Goal: Transaction & Acquisition: Purchase product/service

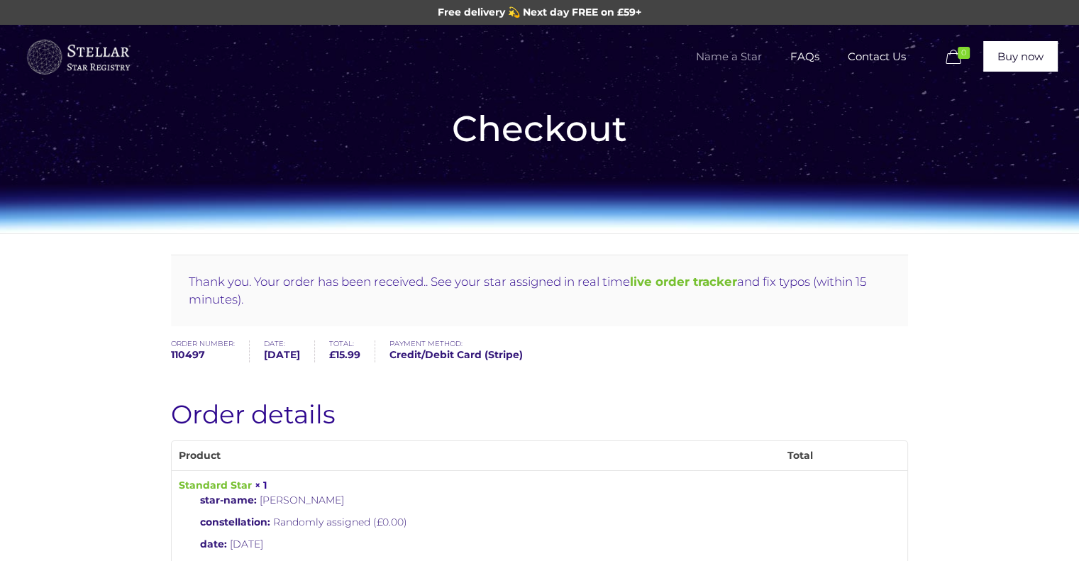
click at [722, 57] on span "Name a Star" at bounding box center [729, 56] width 94 height 43
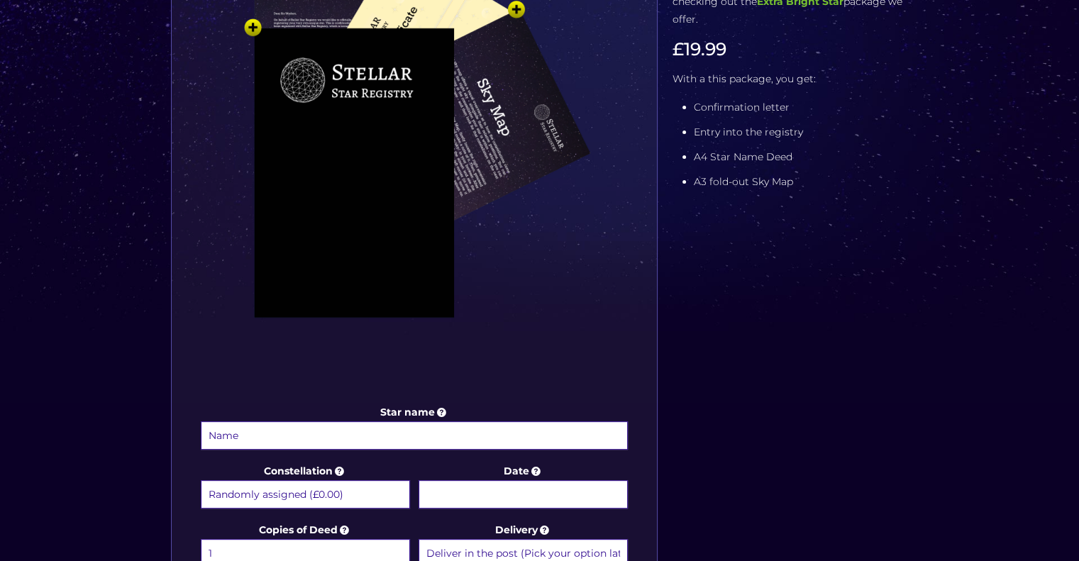
scroll to position [568, 0]
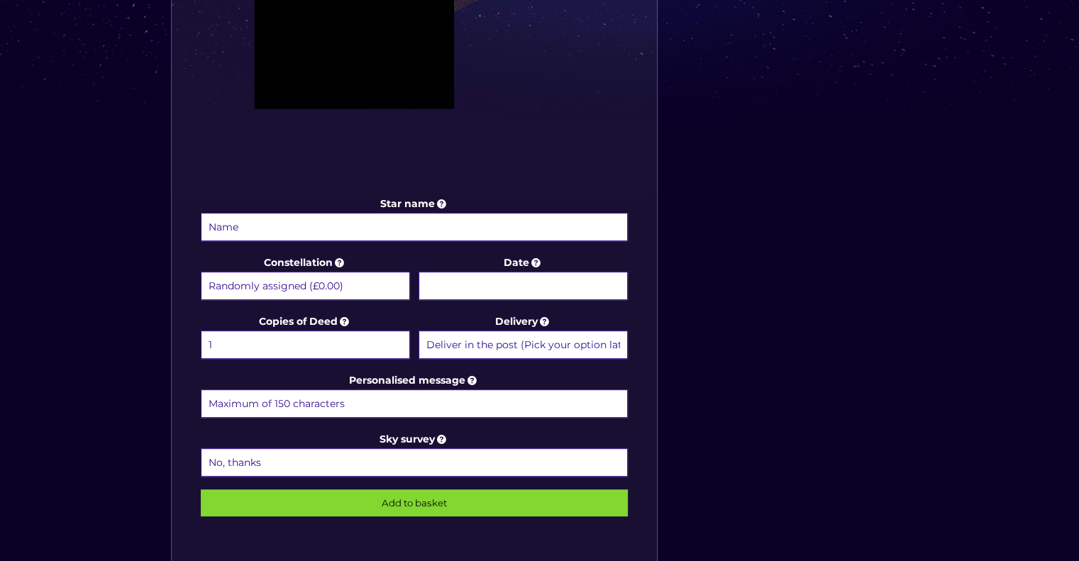
click at [285, 214] on input "Star name" at bounding box center [415, 227] width 428 height 28
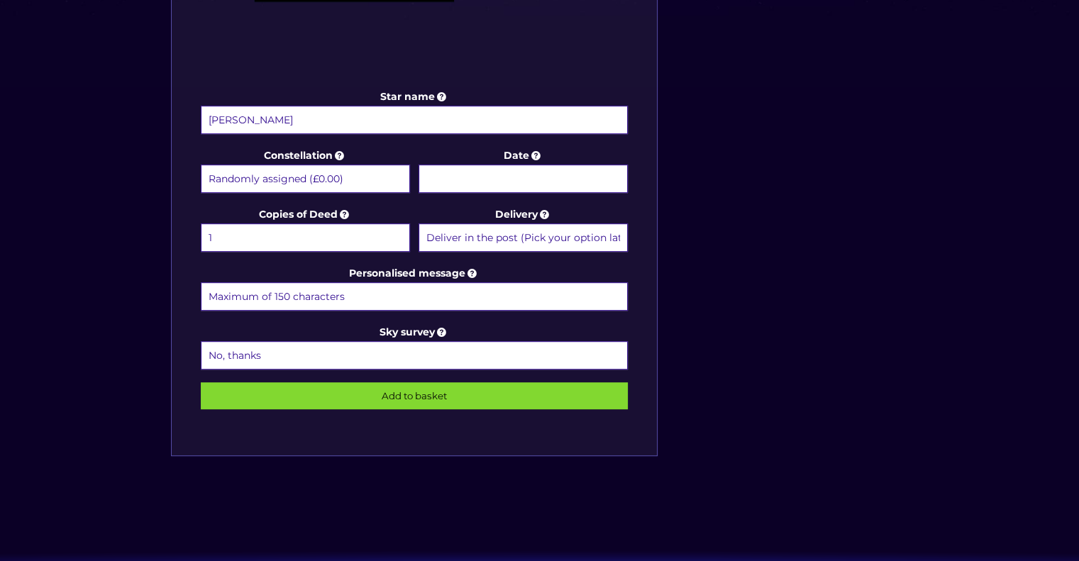
scroll to position [710, 0]
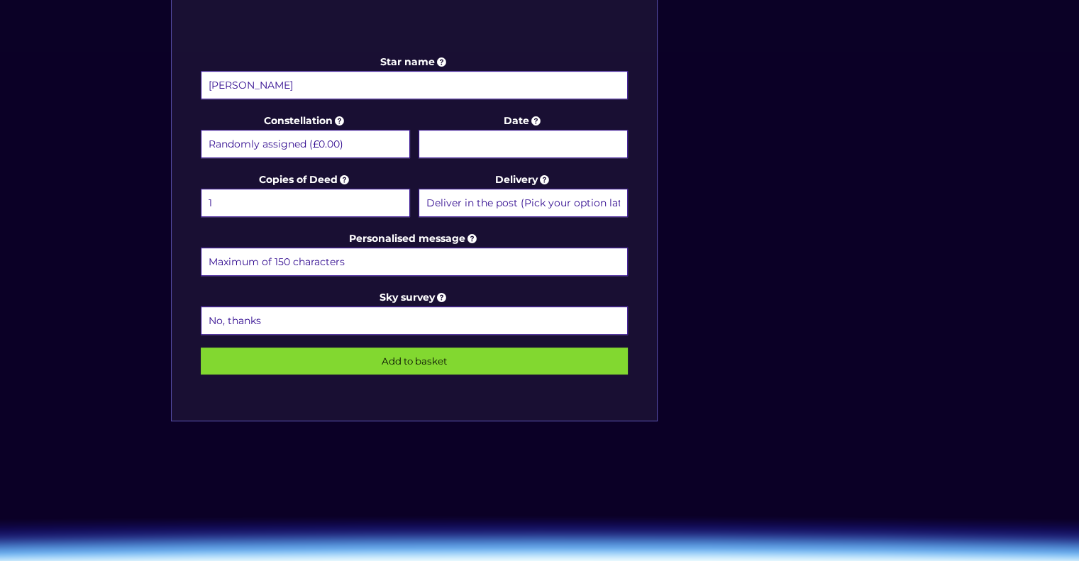
type input "[PERSON_NAME]"
click at [463, 132] on input "Date" at bounding box center [523, 144] width 209 height 28
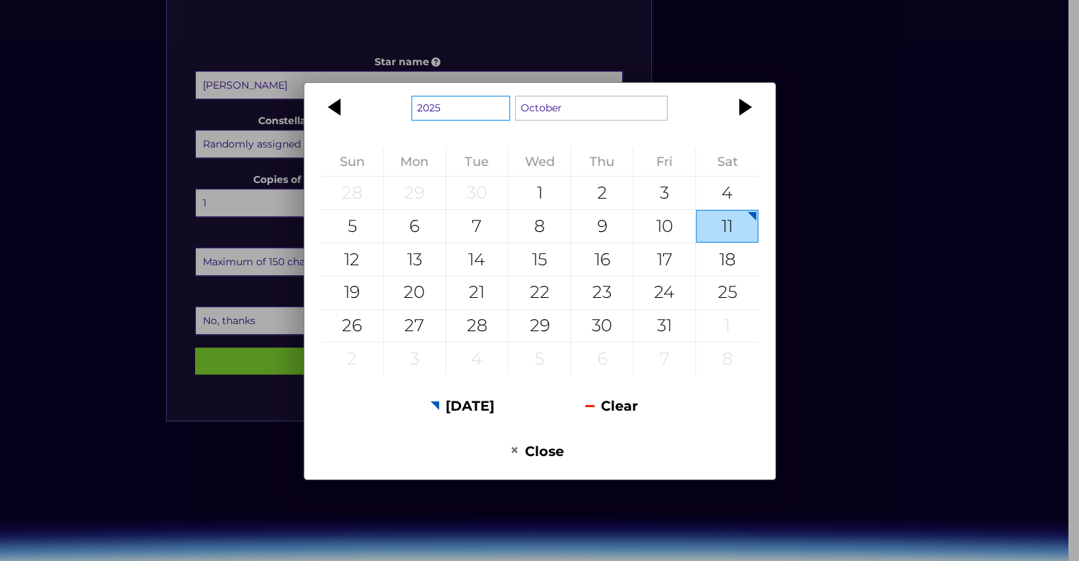
click at [457, 108] on select "1925 1926 1927 1928 1929 1930 1931 1932 1933 1934 1935 1936 1937 1938 1939 1940…" at bounding box center [461, 108] width 99 height 25
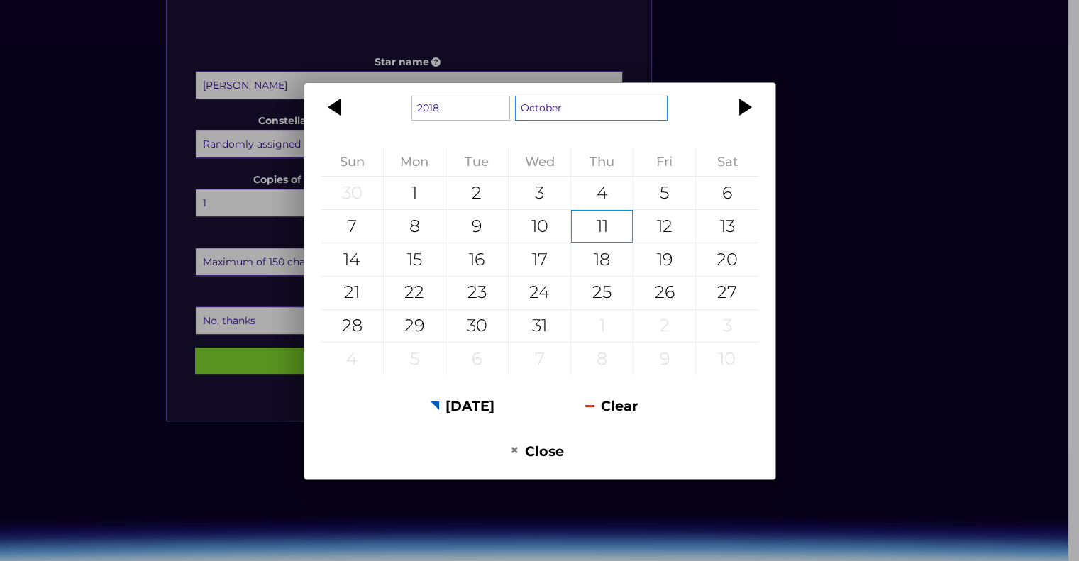
click at [561, 118] on select "January February March April May June July August September October November De…" at bounding box center [591, 108] width 153 height 25
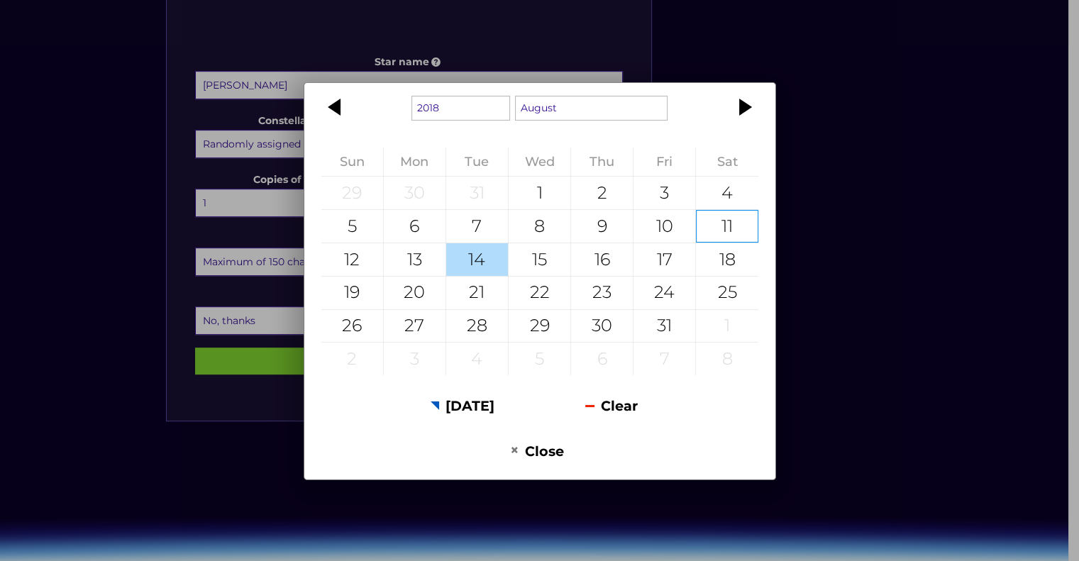
click at [485, 265] on div "14" at bounding box center [477, 259] width 62 height 33
type input "[DATE]"
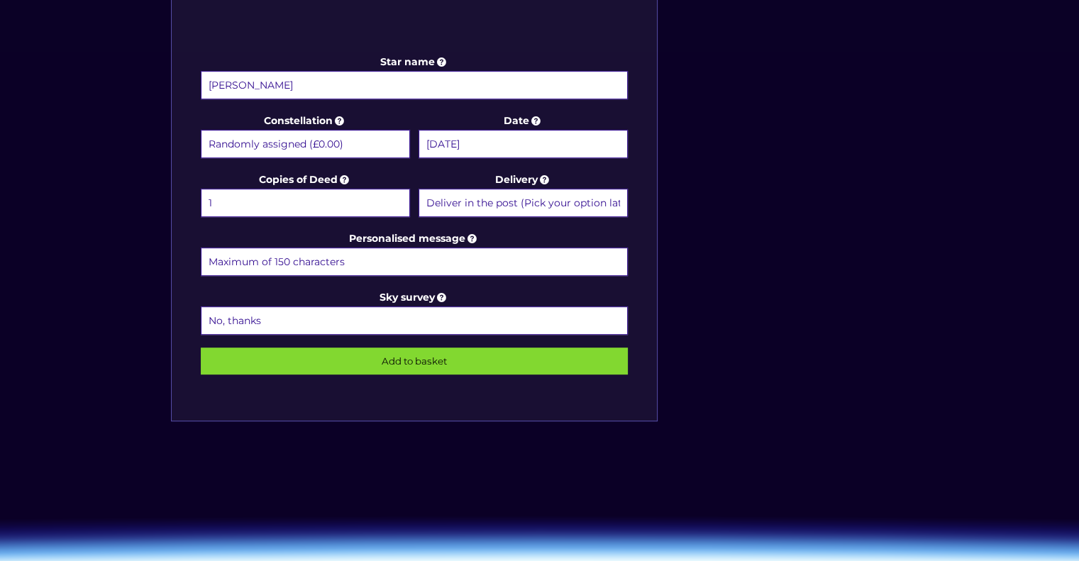
click at [374, 255] on input "Personalised message" at bounding box center [415, 262] width 428 height 28
type input "Tonka was a beautiful boy. He had so much strength. He now shines bright. The d…"
click at [410, 350] on input "Add to basket" at bounding box center [415, 361] width 428 height 27
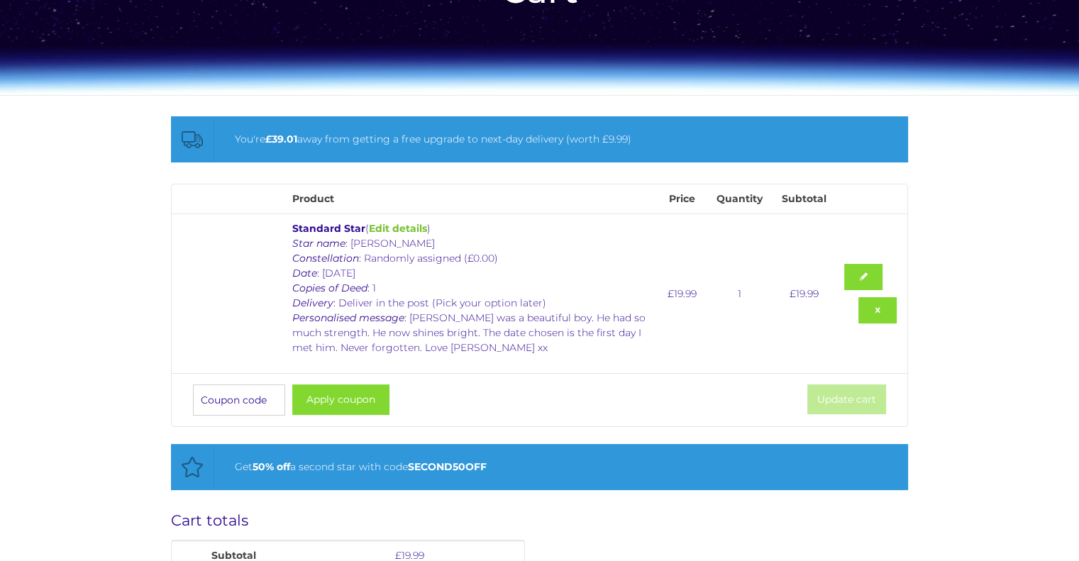
scroll to position [142, 0]
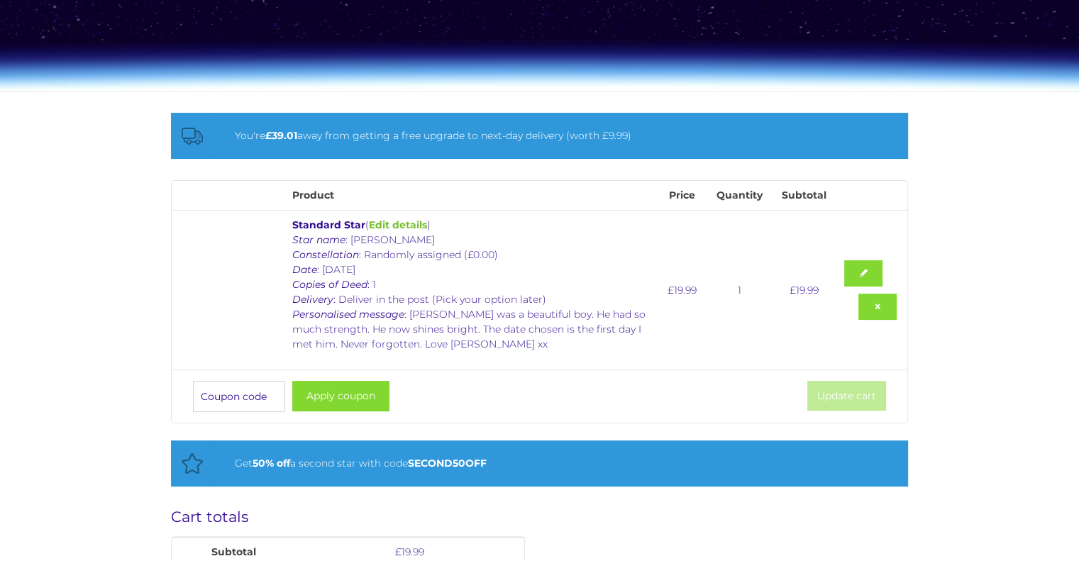
click at [229, 397] on input "Coupon:" at bounding box center [239, 396] width 92 height 31
type input "GIFT20"
click at [329, 397] on button "Apply coupon" at bounding box center [340, 396] width 97 height 31
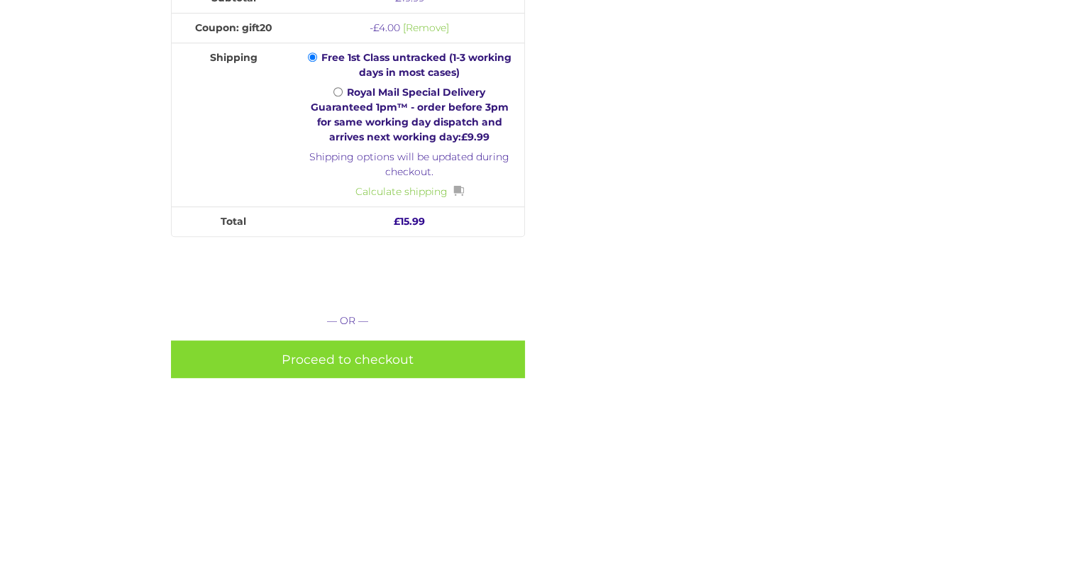
scroll to position [681, 0]
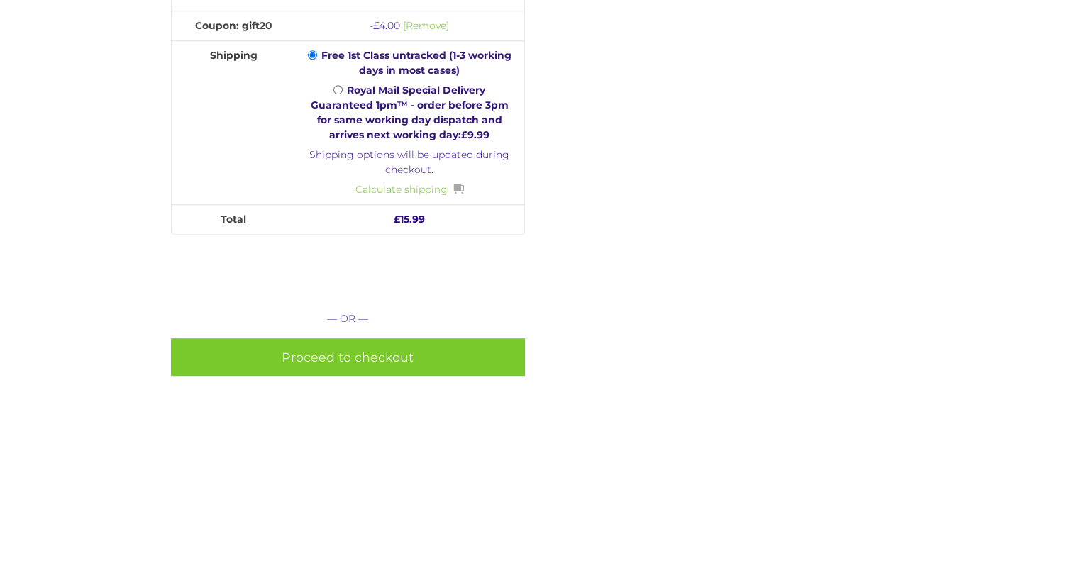
click at [341, 356] on link "Proceed to checkout" at bounding box center [348, 358] width 354 height 38
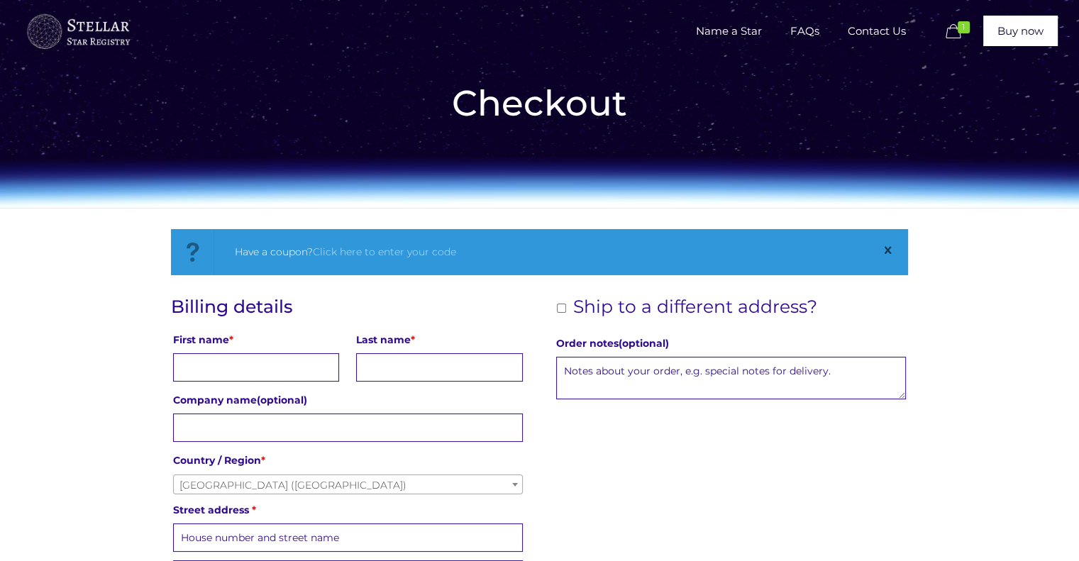
scroll to position [71, 0]
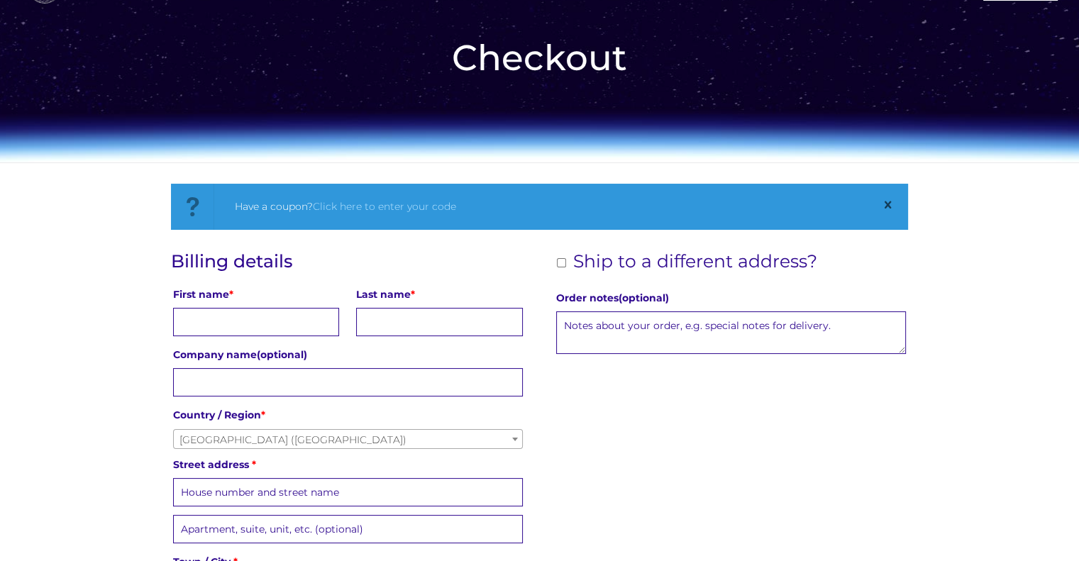
click at [270, 315] on input "First name *" at bounding box center [256, 322] width 166 height 28
type input "[PERSON_NAME]"
type input "Wills"
type input "Animal Physiotherapy Ltd"
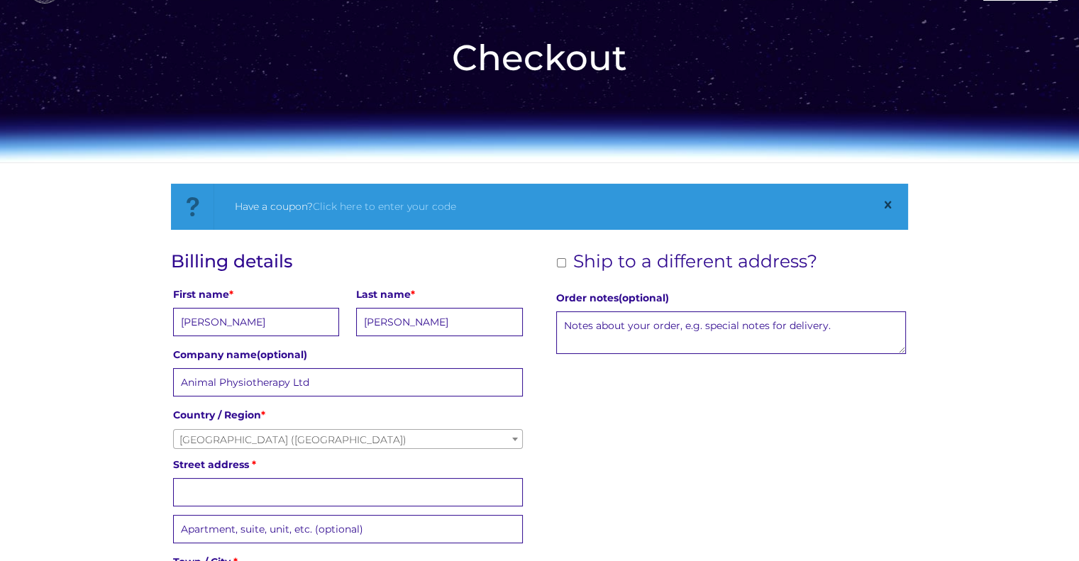
type input "5 Pankhurst Drive"
type input "Bracknell"
type input "Berks"
type input "RG12 9PS"
type input "07776182911"
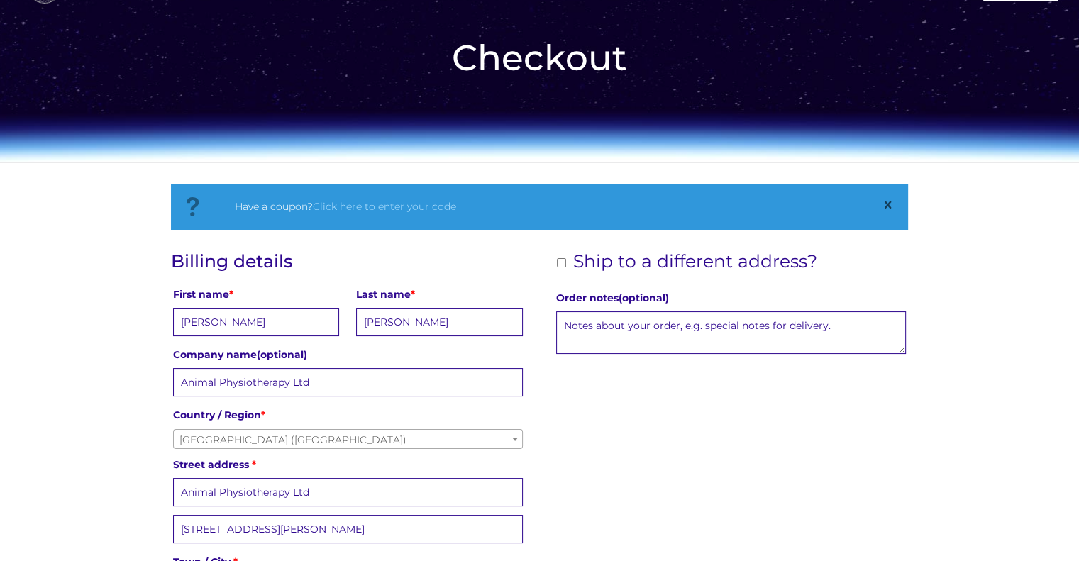
type input "donna@animalphysiotherapy.org.uk"
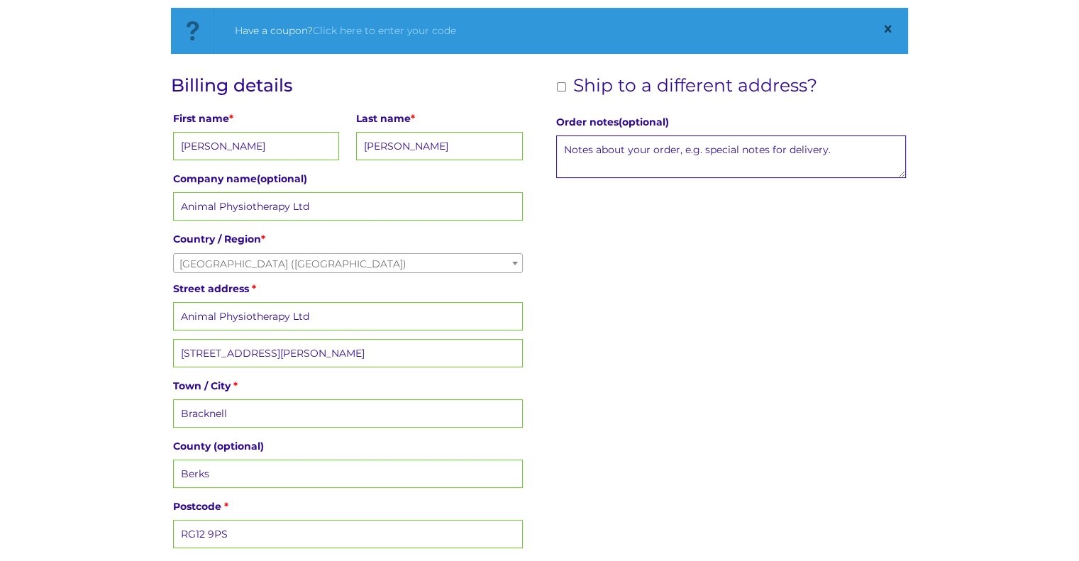
scroll to position [142, 0]
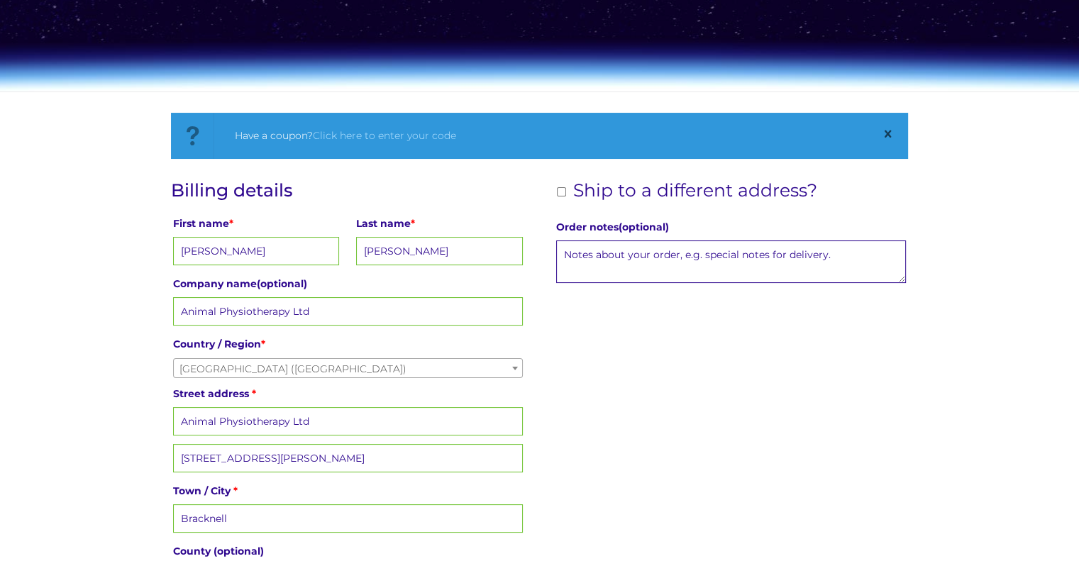
click at [561, 191] on input "Ship to a different address?" at bounding box center [561, 191] width 9 height 9
checkbox input "true"
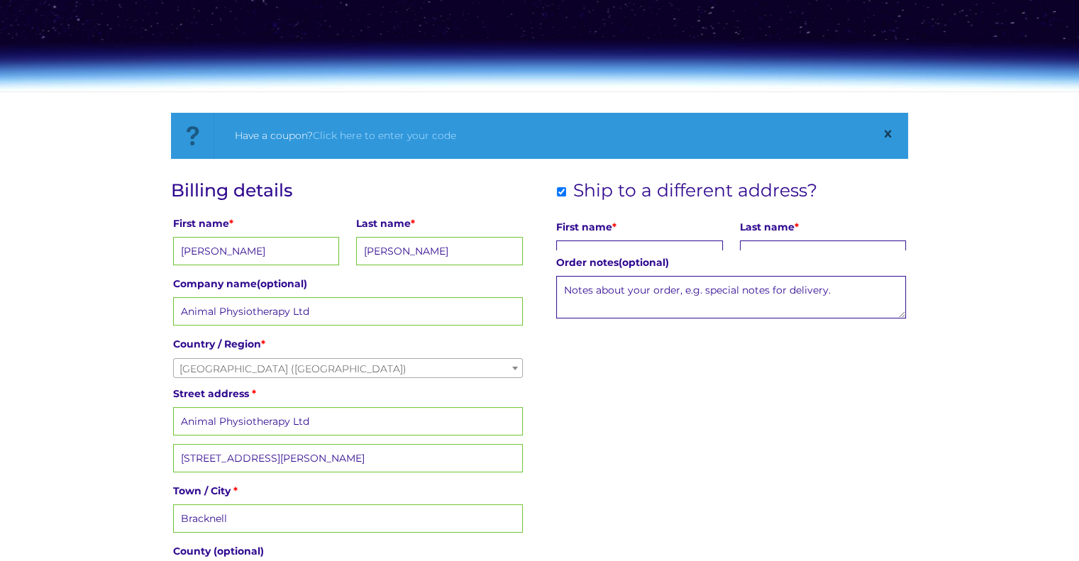
scroll to position [71, 0]
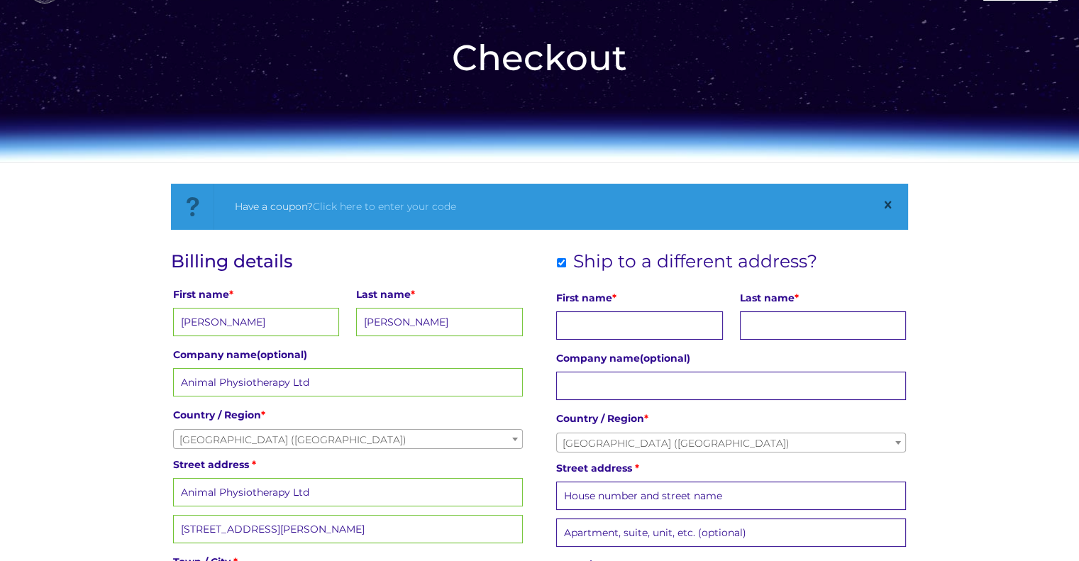
click at [624, 326] on input "First name *" at bounding box center [639, 326] width 166 height 28
type input "n"
type input "Nicola"
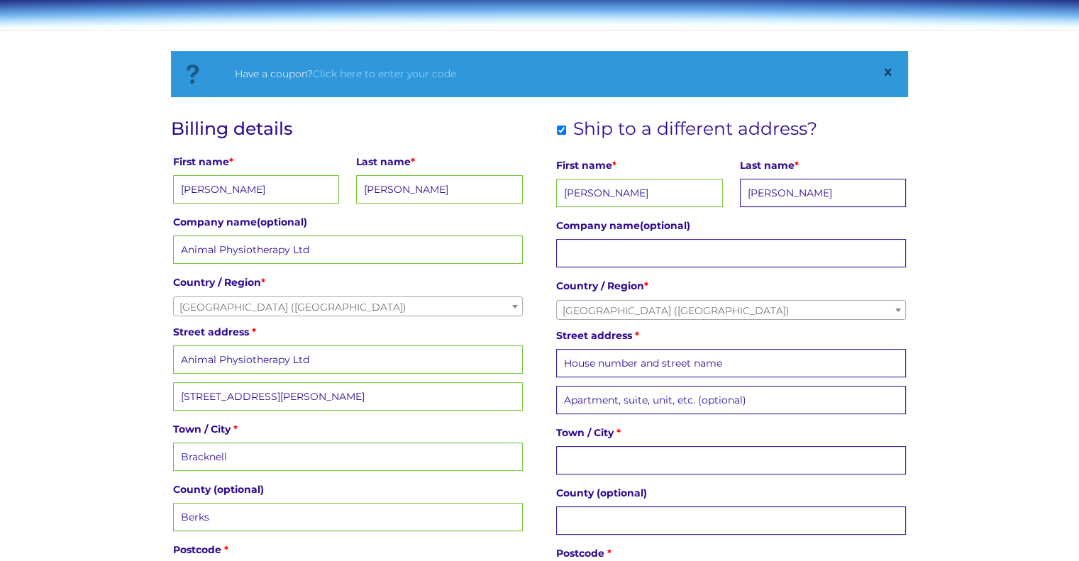
scroll to position [213, 0]
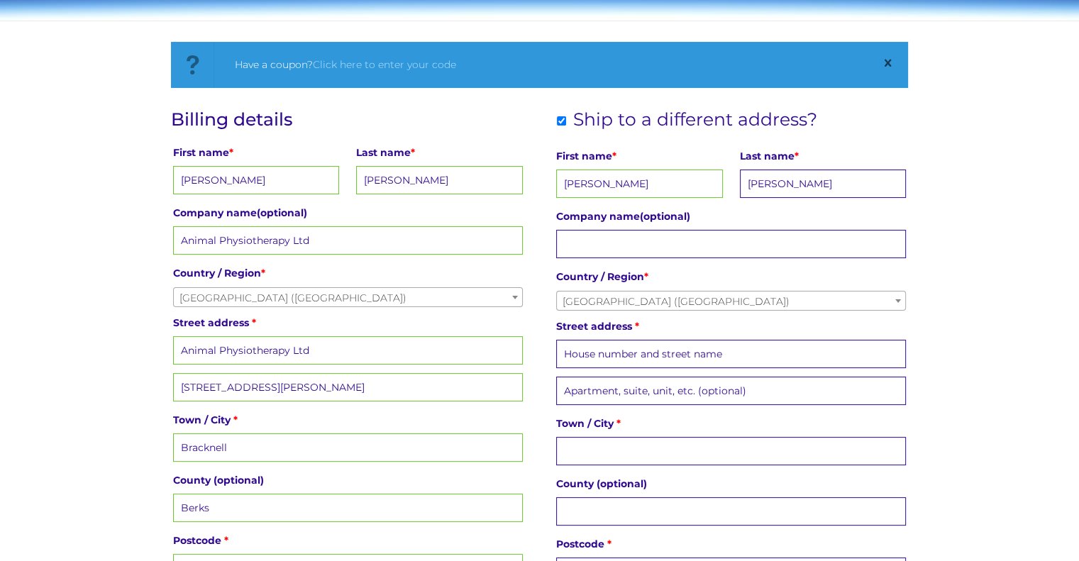
type input "Clements"
click at [590, 356] on input "Street address *" at bounding box center [731, 354] width 350 height 28
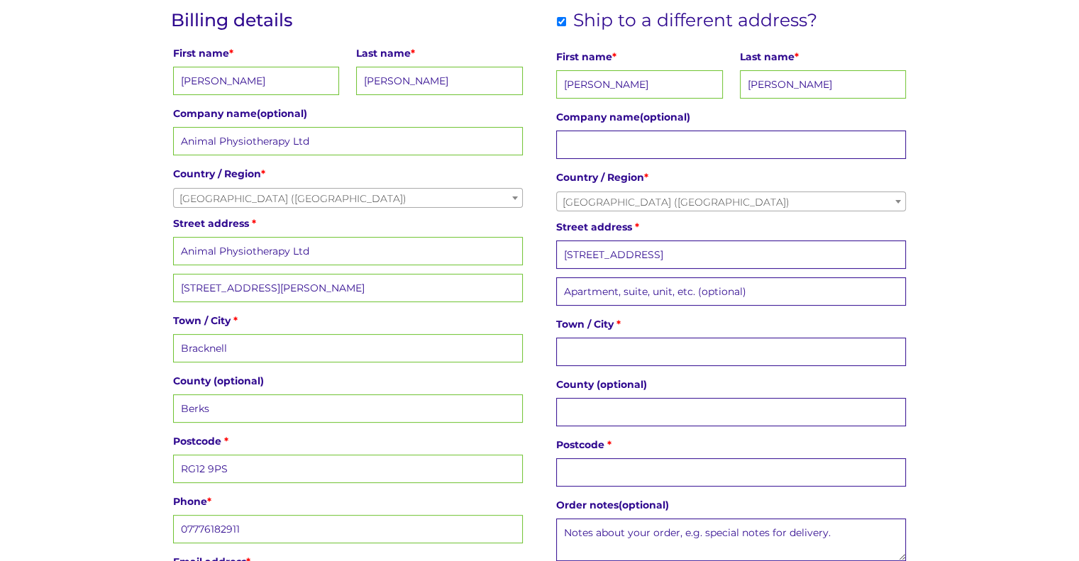
scroll to position [355, 0]
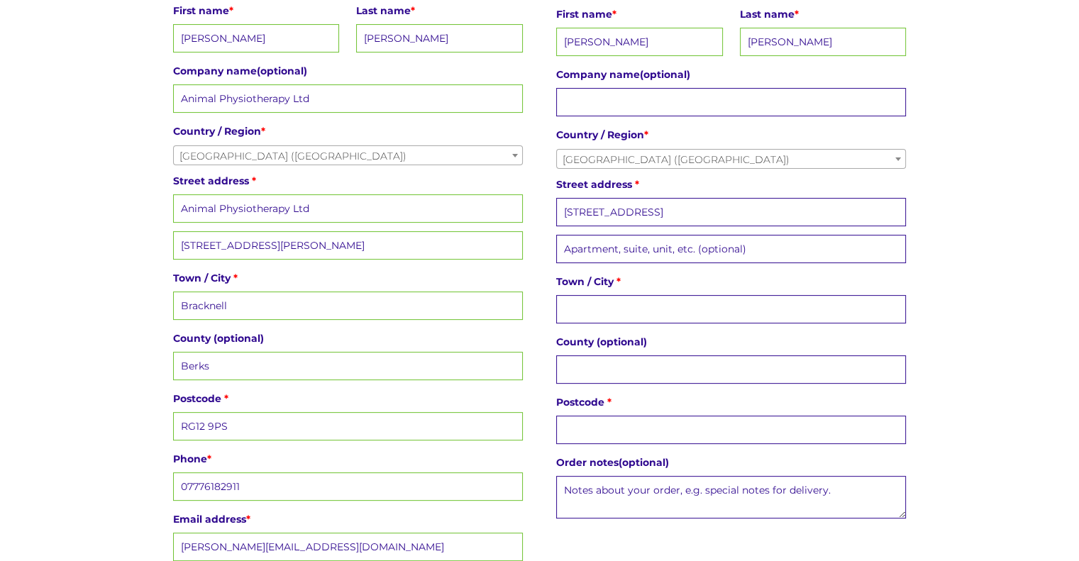
type input "9 Morecombe Way"
click at [563, 307] on input "Town / City *" at bounding box center [731, 309] width 350 height 28
type input "a"
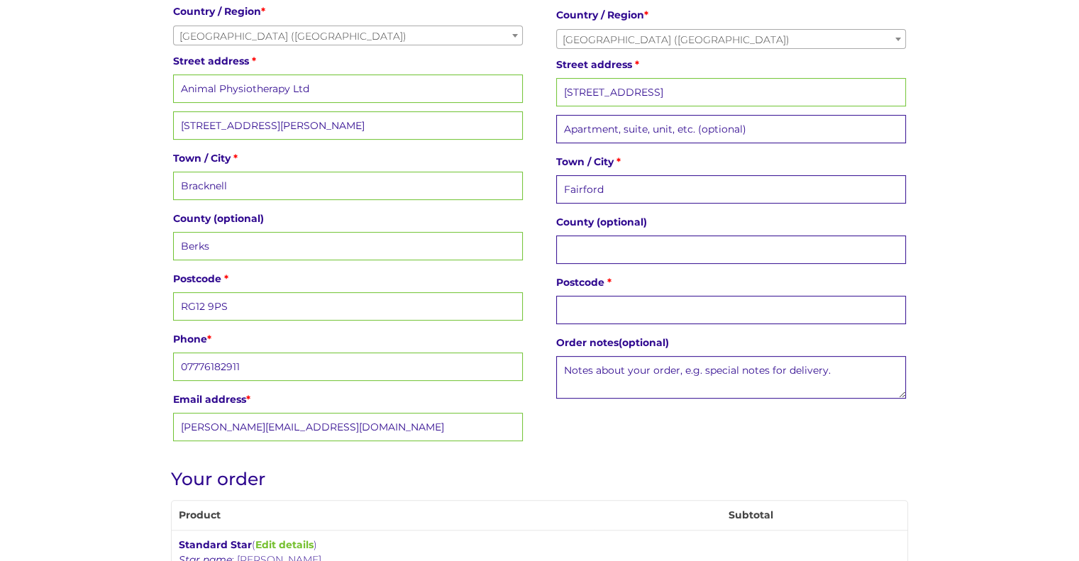
scroll to position [497, 0]
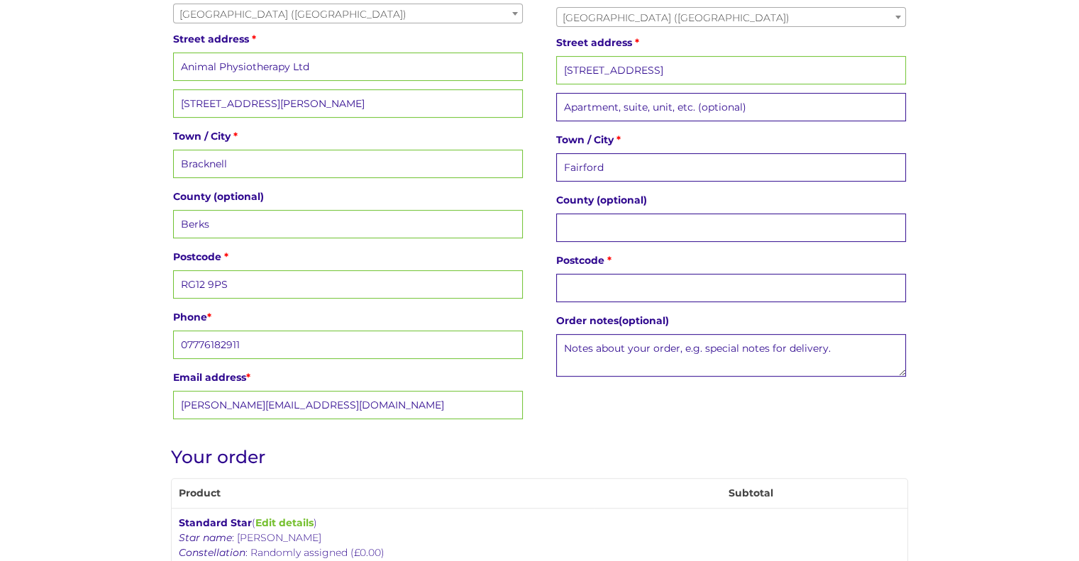
type input "Fairford"
click at [596, 286] on input "Postcode *" at bounding box center [731, 288] width 350 height 28
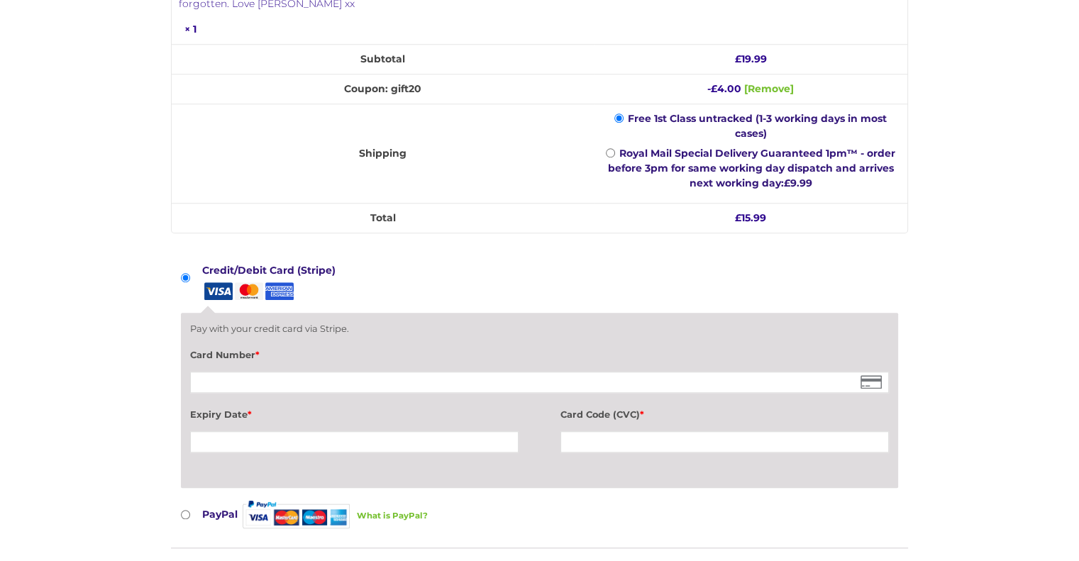
scroll to position [1206, 0]
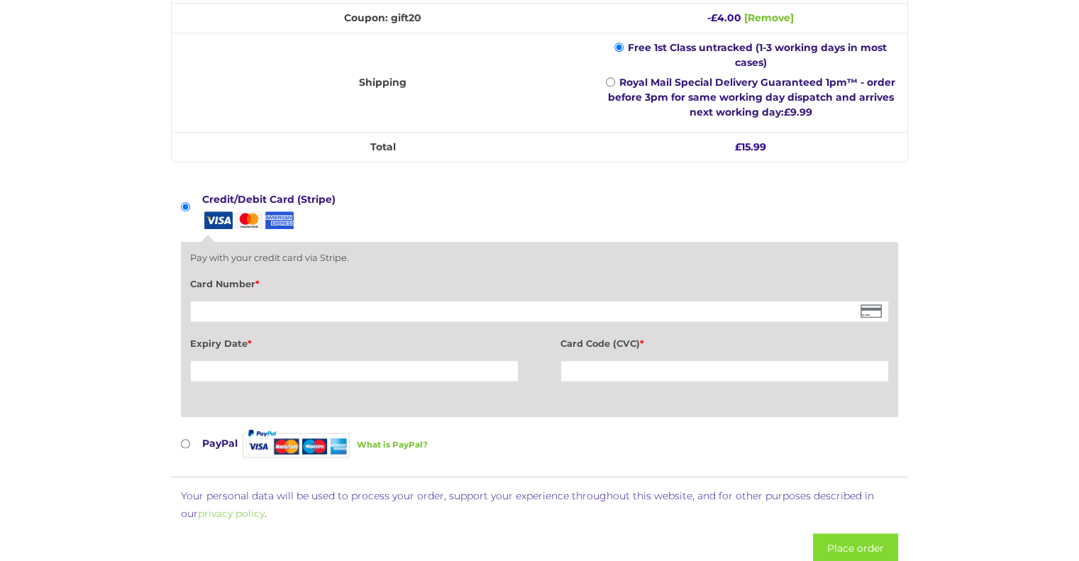
type input "GL7 4GG"
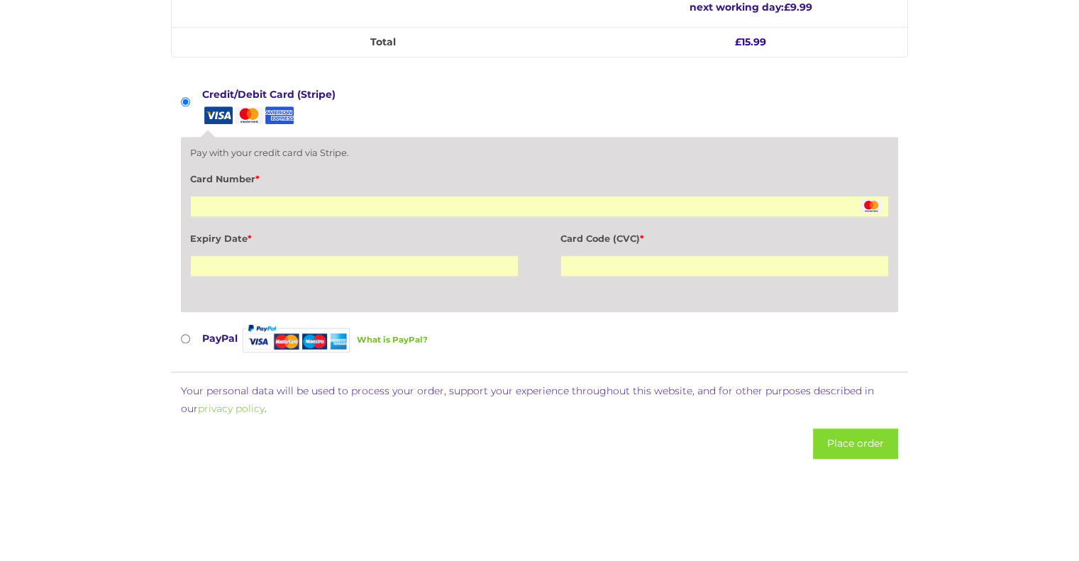
scroll to position [1348, 0]
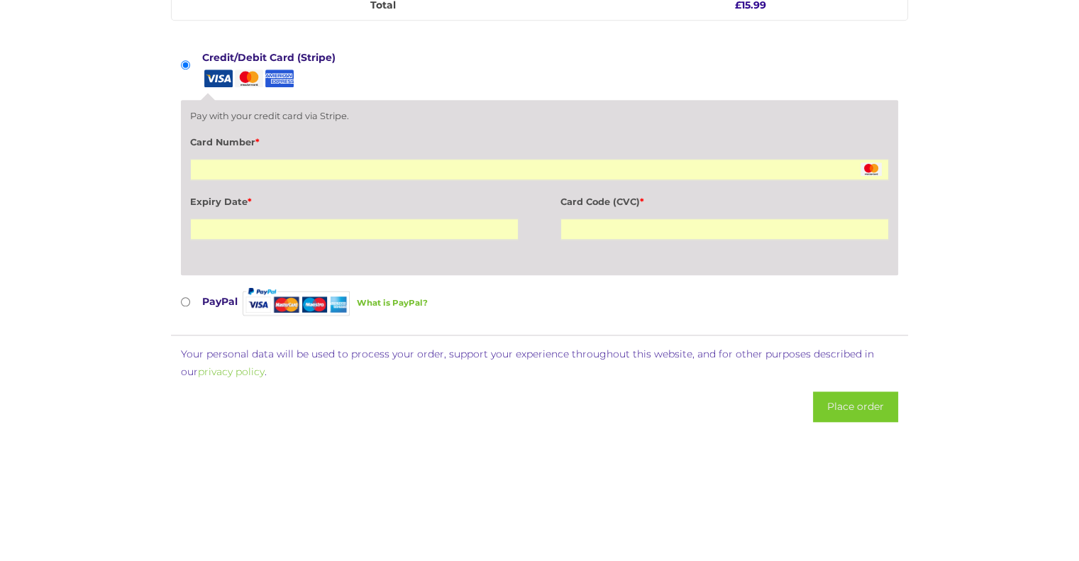
click at [842, 392] on button "Place order" at bounding box center [855, 407] width 85 height 31
